Goal: Transaction & Acquisition: Purchase product/service

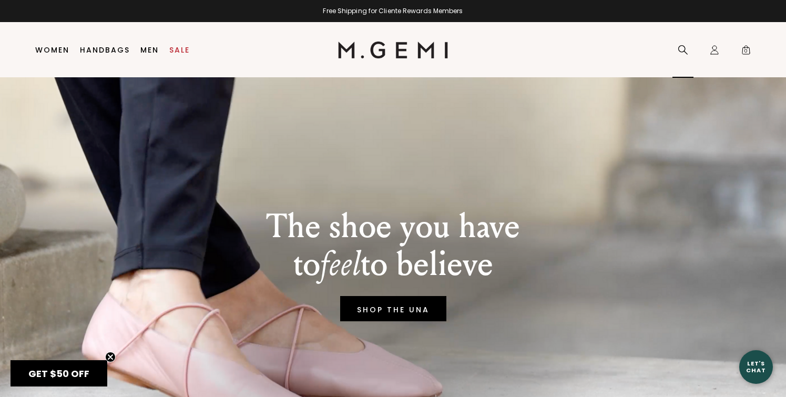
click at [685, 49] on icon at bounding box center [683, 50] width 11 height 11
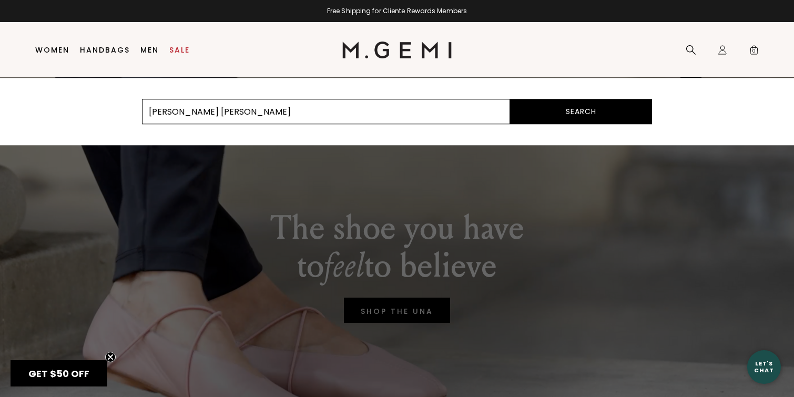
type input "[PERSON_NAME] [PERSON_NAME]"
click at [510, 99] on button "Search" at bounding box center [581, 111] width 142 height 25
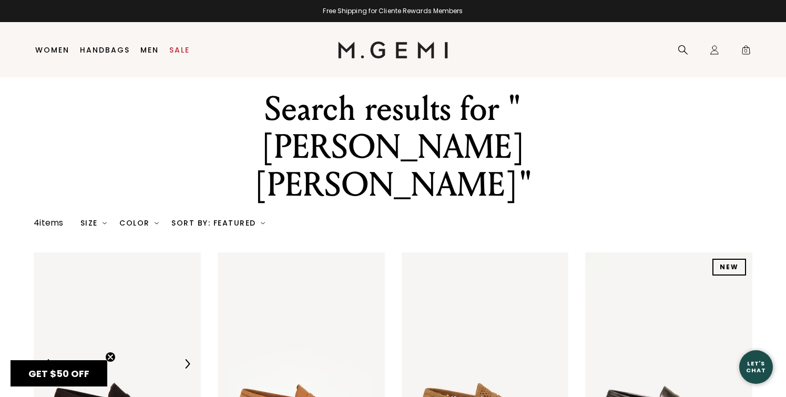
click at [184, 252] on img at bounding box center [117, 363] width 167 height 223
